Goal: Transaction & Acquisition: Subscribe to service/newsletter

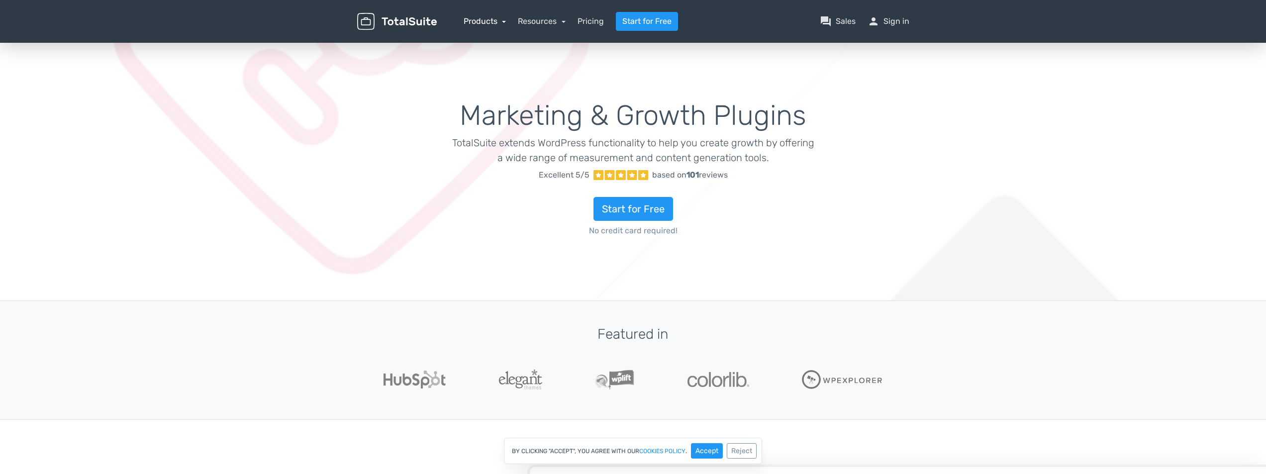
click at [502, 24] on link "Products" at bounding box center [485, 20] width 43 height 9
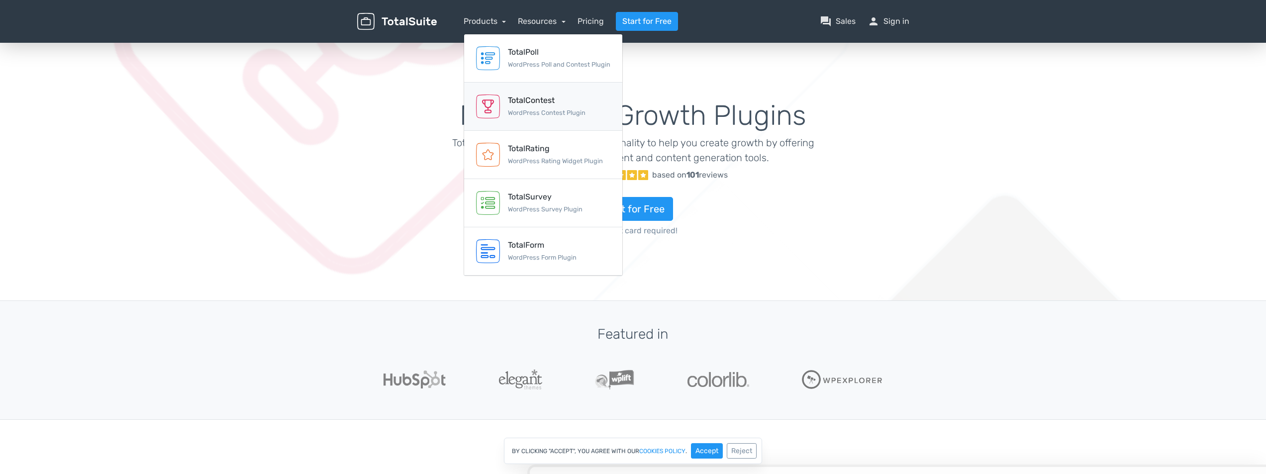
click at [545, 103] on div "TotalContest" at bounding box center [547, 101] width 78 height 12
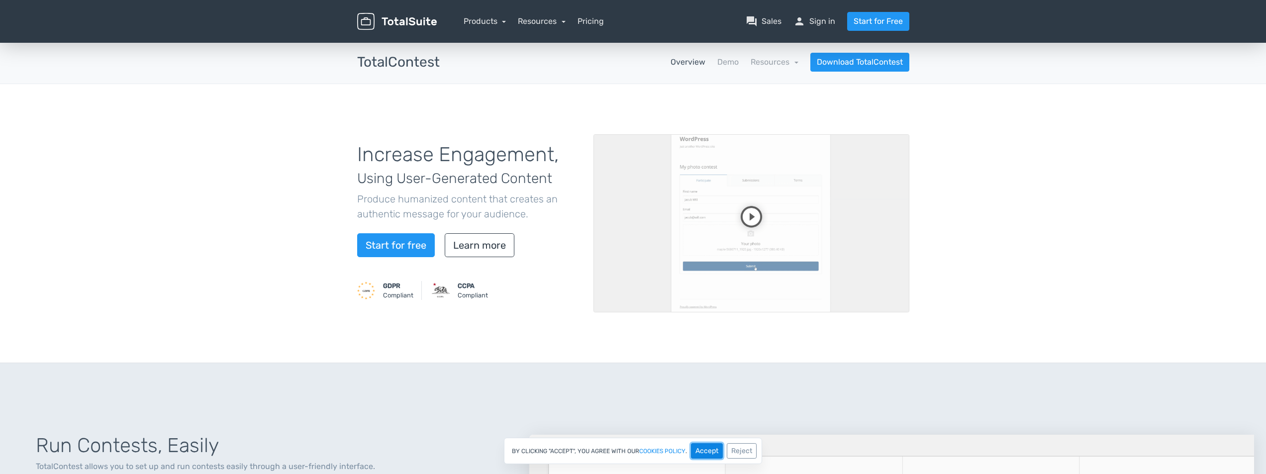
click at [698, 450] on button "Accept" at bounding box center [707, 450] width 32 height 15
click at [420, 251] on link "Start for free" at bounding box center [396, 245] width 78 height 24
